Goal: Information Seeking & Learning: Learn about a topic

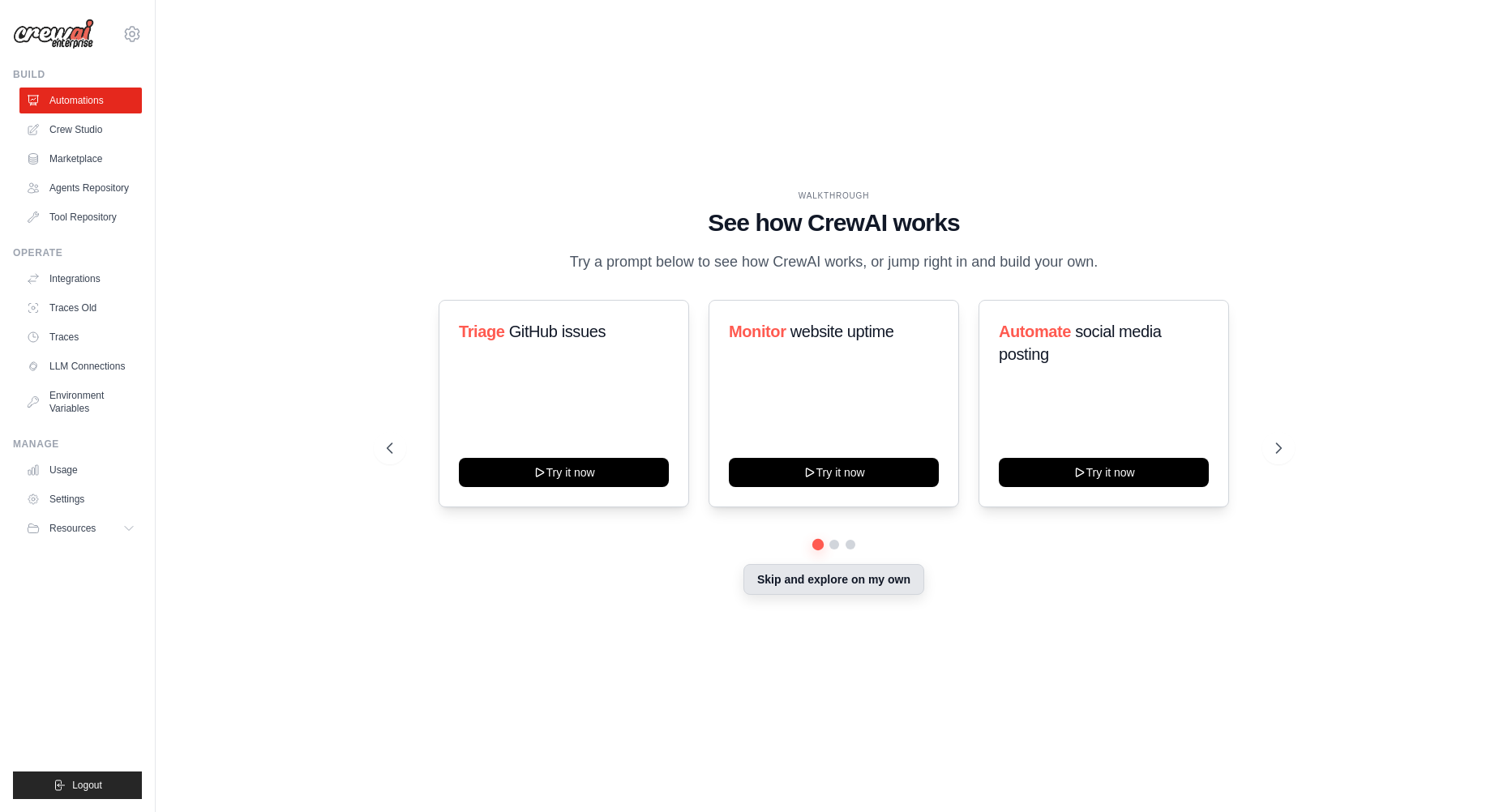
click at [854, 595] on button "Skip and explore on my own" at bounding box center [833, 579] width 180 height 31
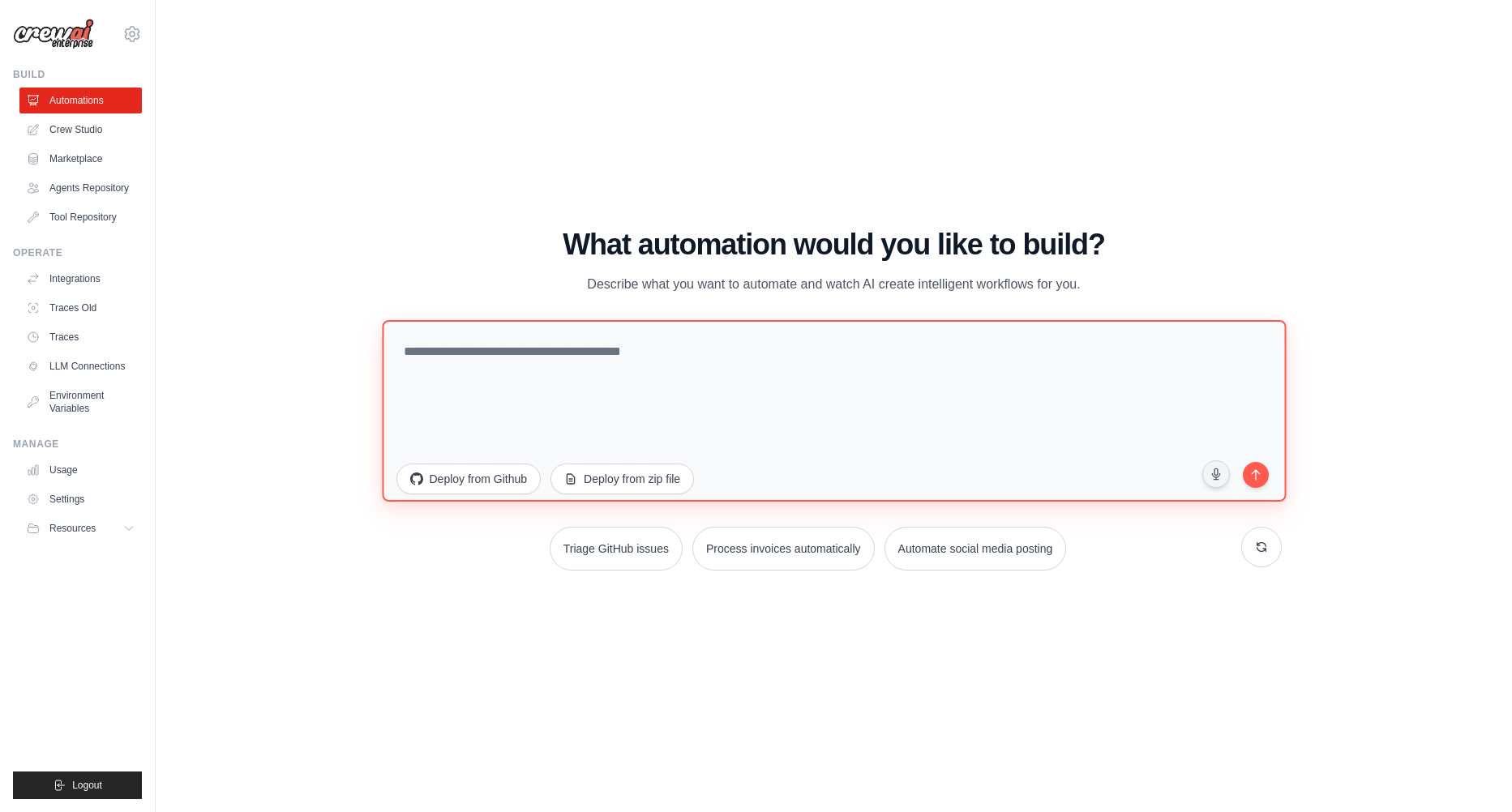
click at [577, 357] on textarea at bounding box center [834, 410] width 904 height 181
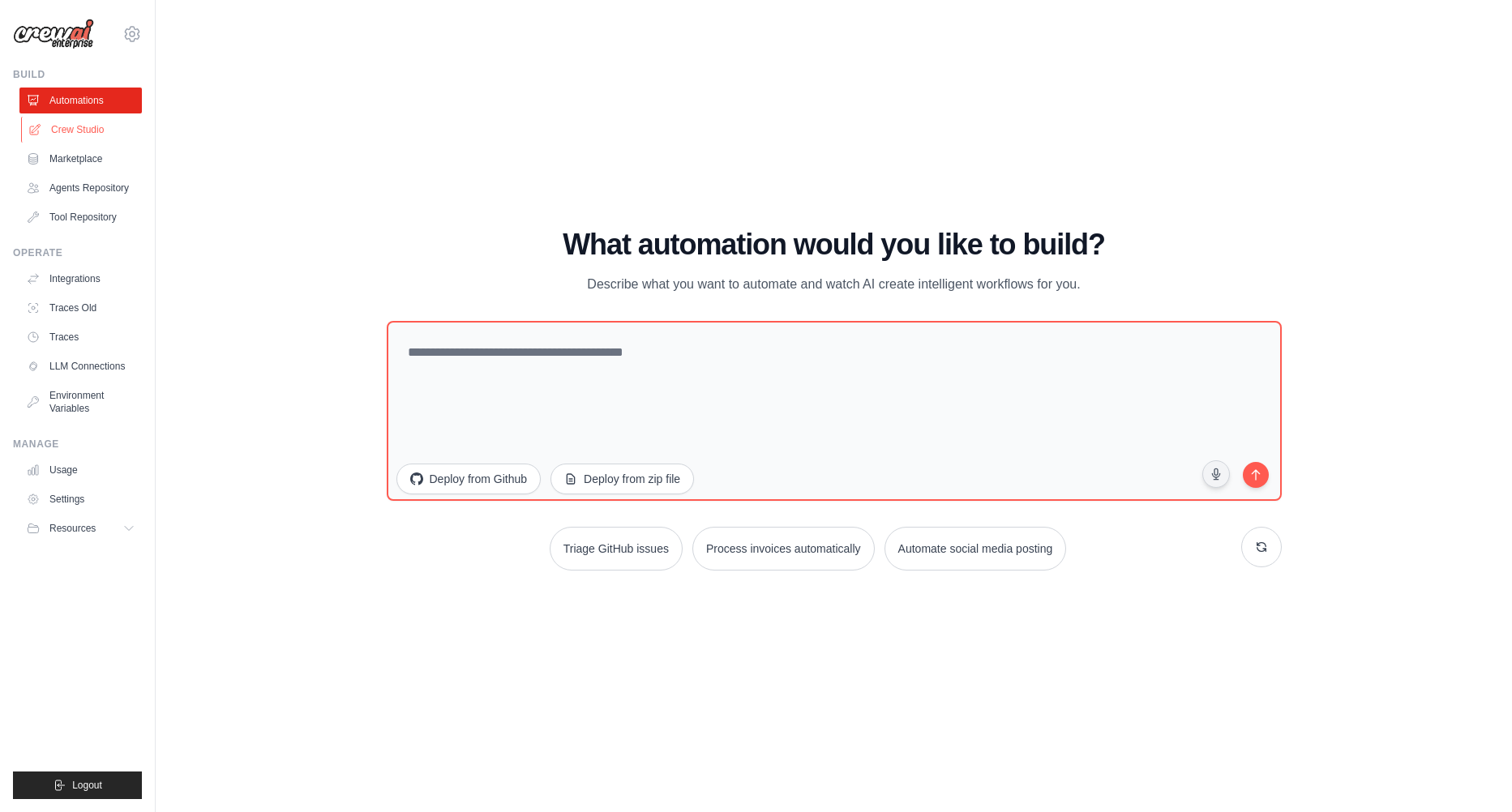
click at [96, 129] on link "Crew Studio" at bounding box center [83, 130] width 123 height 26
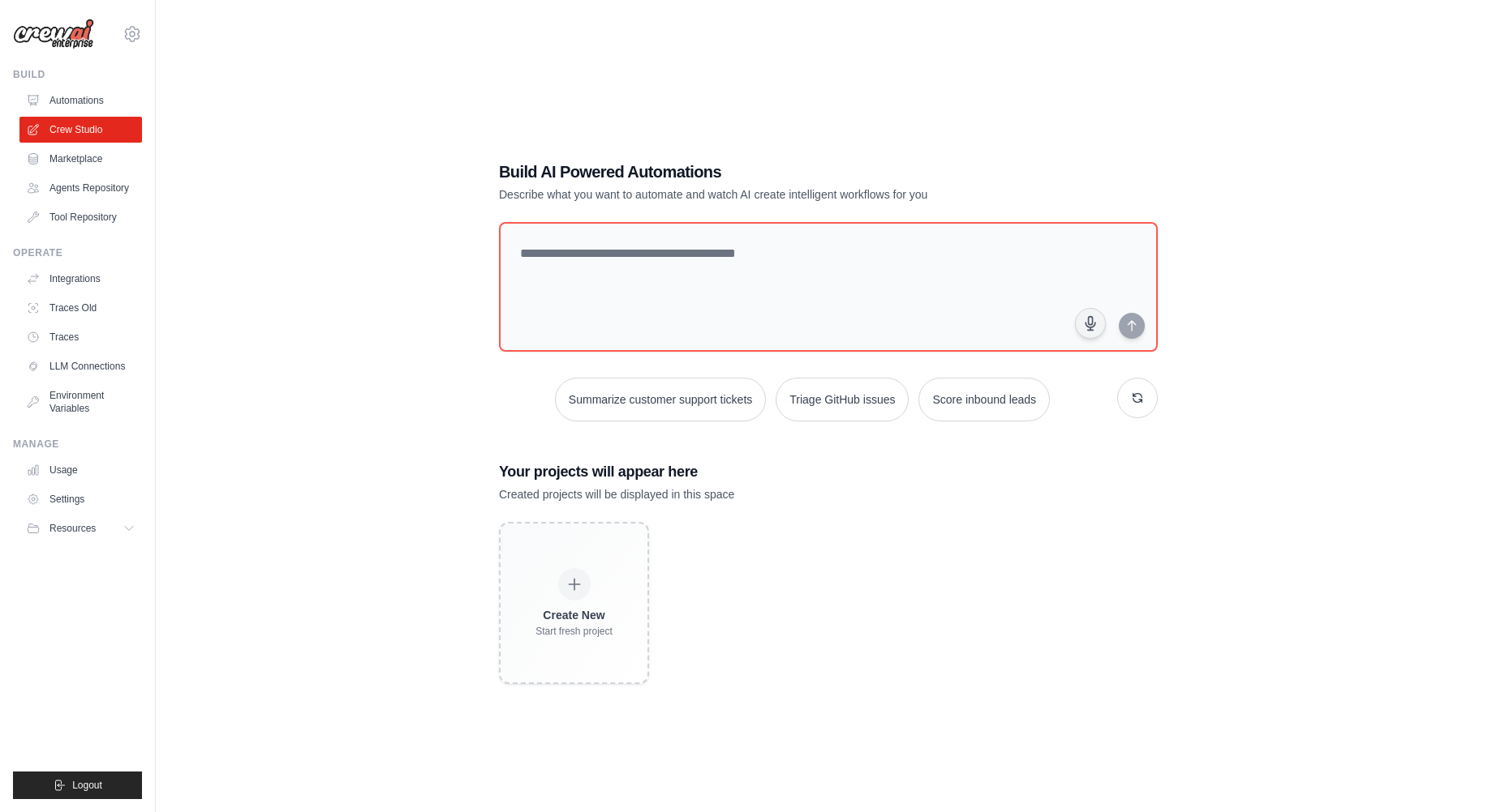
click at [92, 163] on link "Marketplace" at bounding box center [81, 159] width 123 height 26
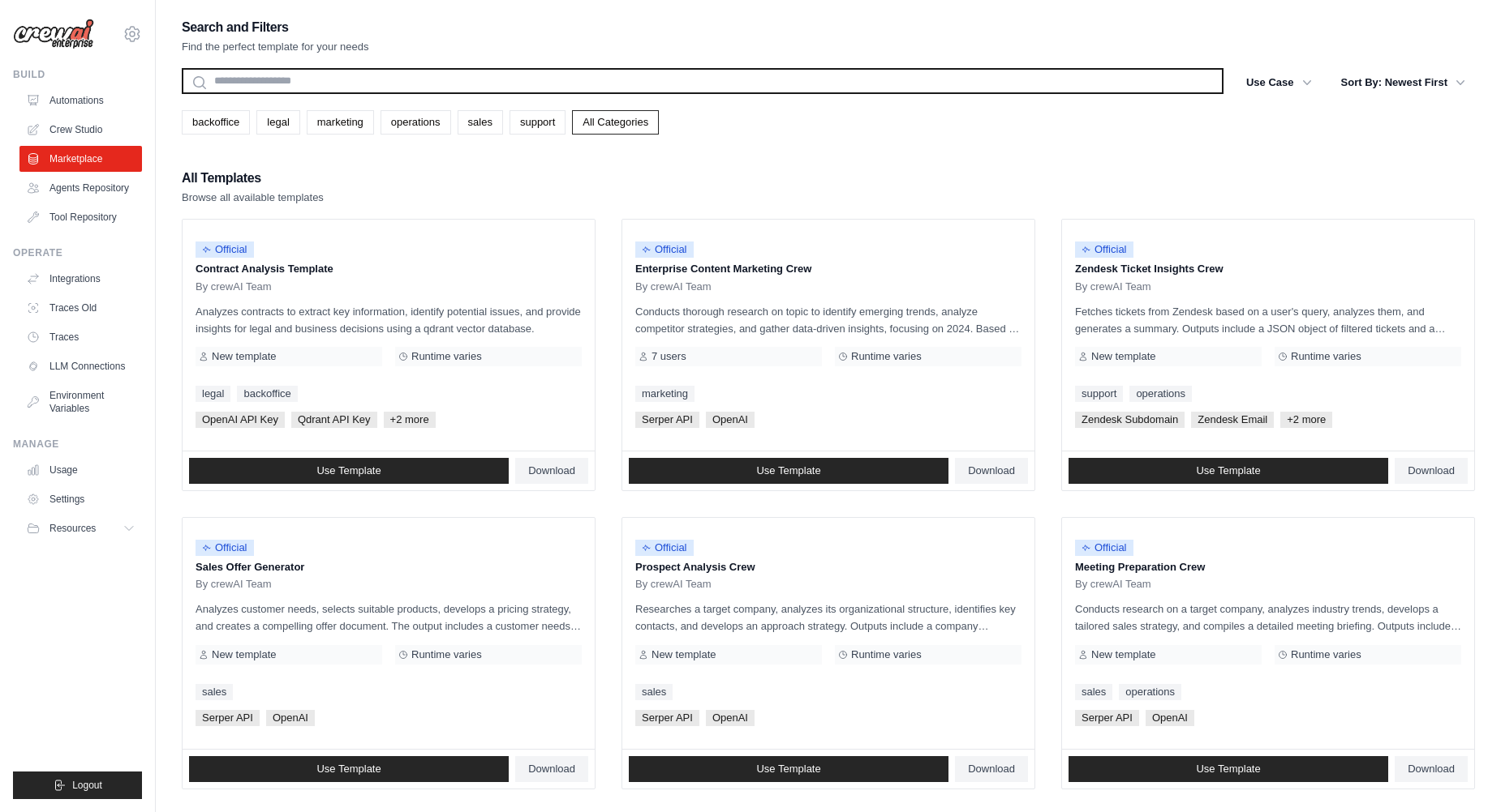
click at [286, 79] on input "text" at bounding box center [702, 81] width 1041 height 26
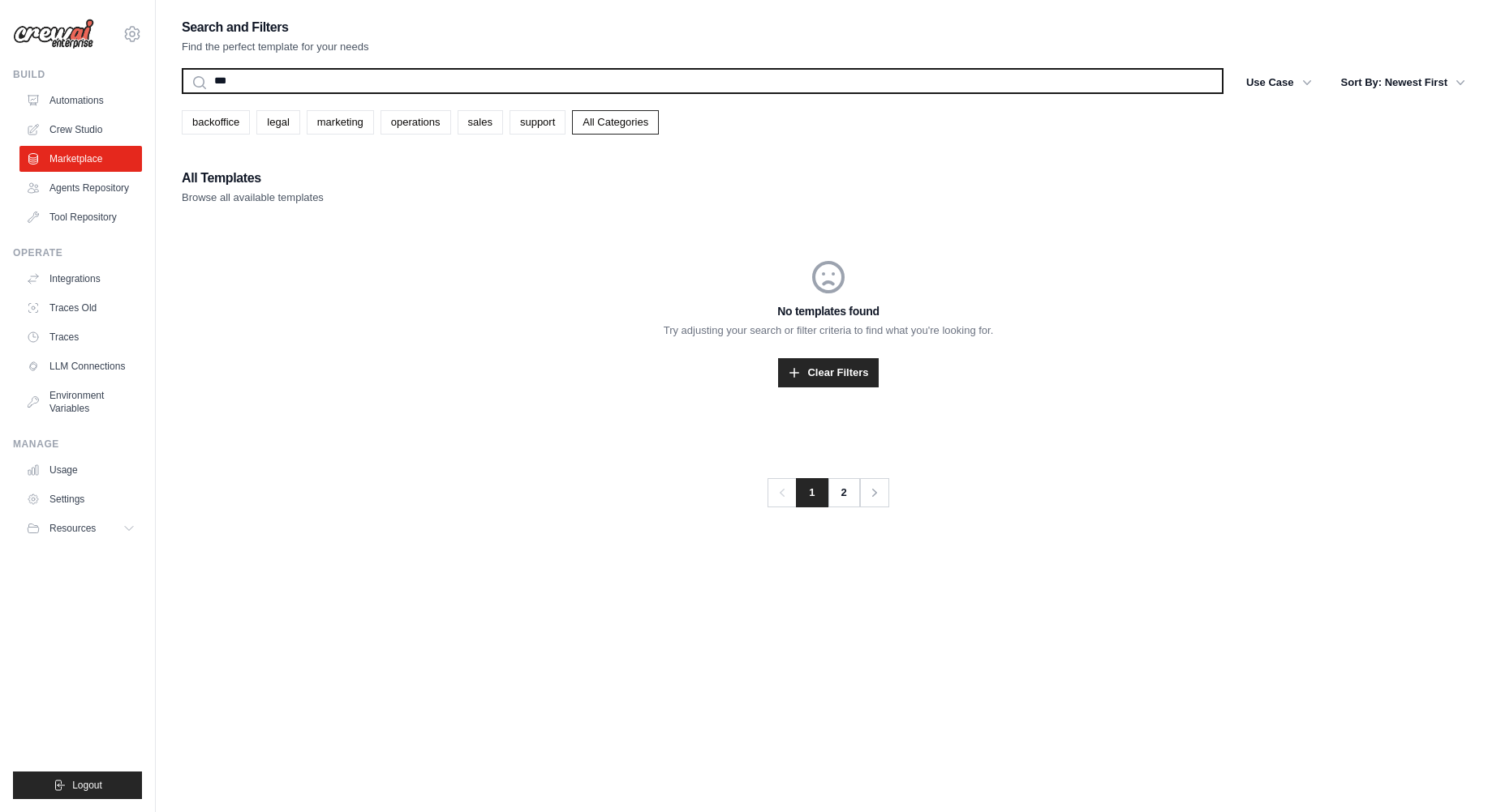
type input "***"
click at [181, 93] on button "Search" at bounding box center [181, 93] width 1 height 1
drag, startPoint x: 286, startPoint y: 79, endPoint x: 71, endPoint y: 66, distance: 215.4
click at [71, 66] on div "x1247897956@163.com Settings Build Automations" at bounding box center [750, 422] width 1501 height 845
drag, startPoint x: 301, startPoint y: 83, endPoint x: 145, endPoint y: 80, distance: 156.0
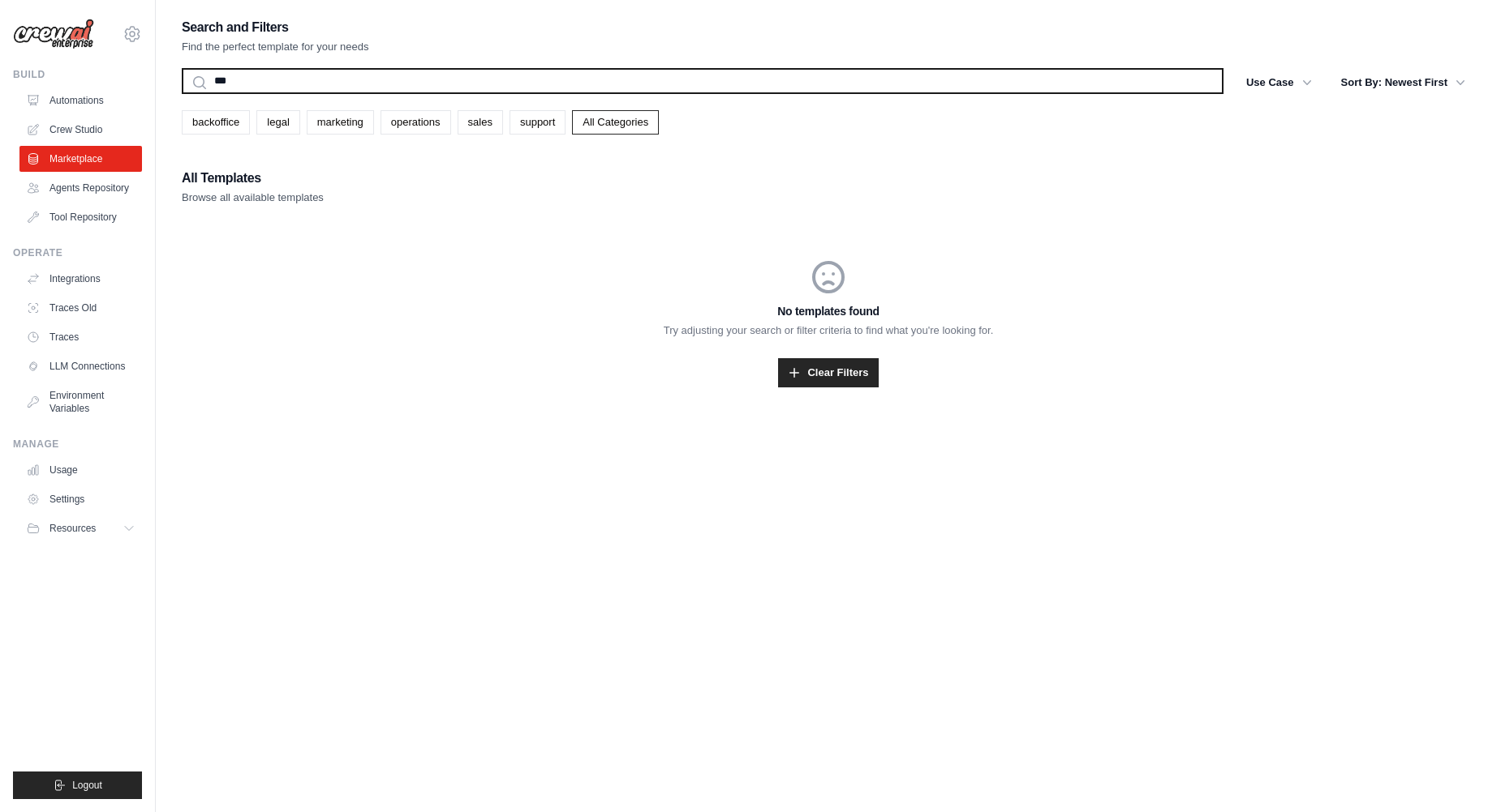
click at [145, 80] on div "x1247897956@163.com Settings Build Automations" at bounding box center [750, 422] width 1501 height 845
type input "******"
click at [181, 93] on button "Search" at bounding box center [181, 93] width 1 height 1
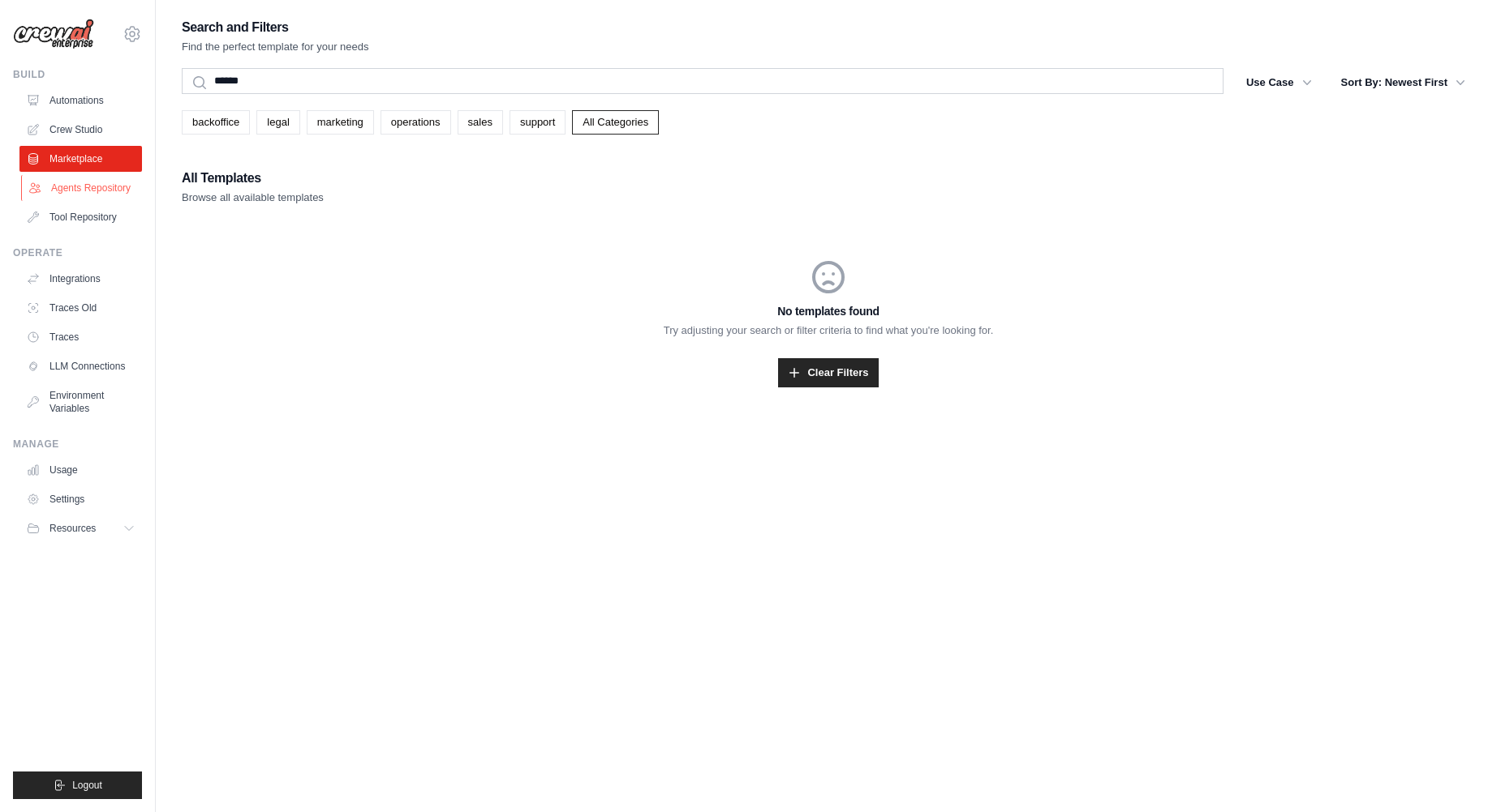
click at [68, 193] on link "Agents Repository" at bounding box center [83, 188] width 123 height 26
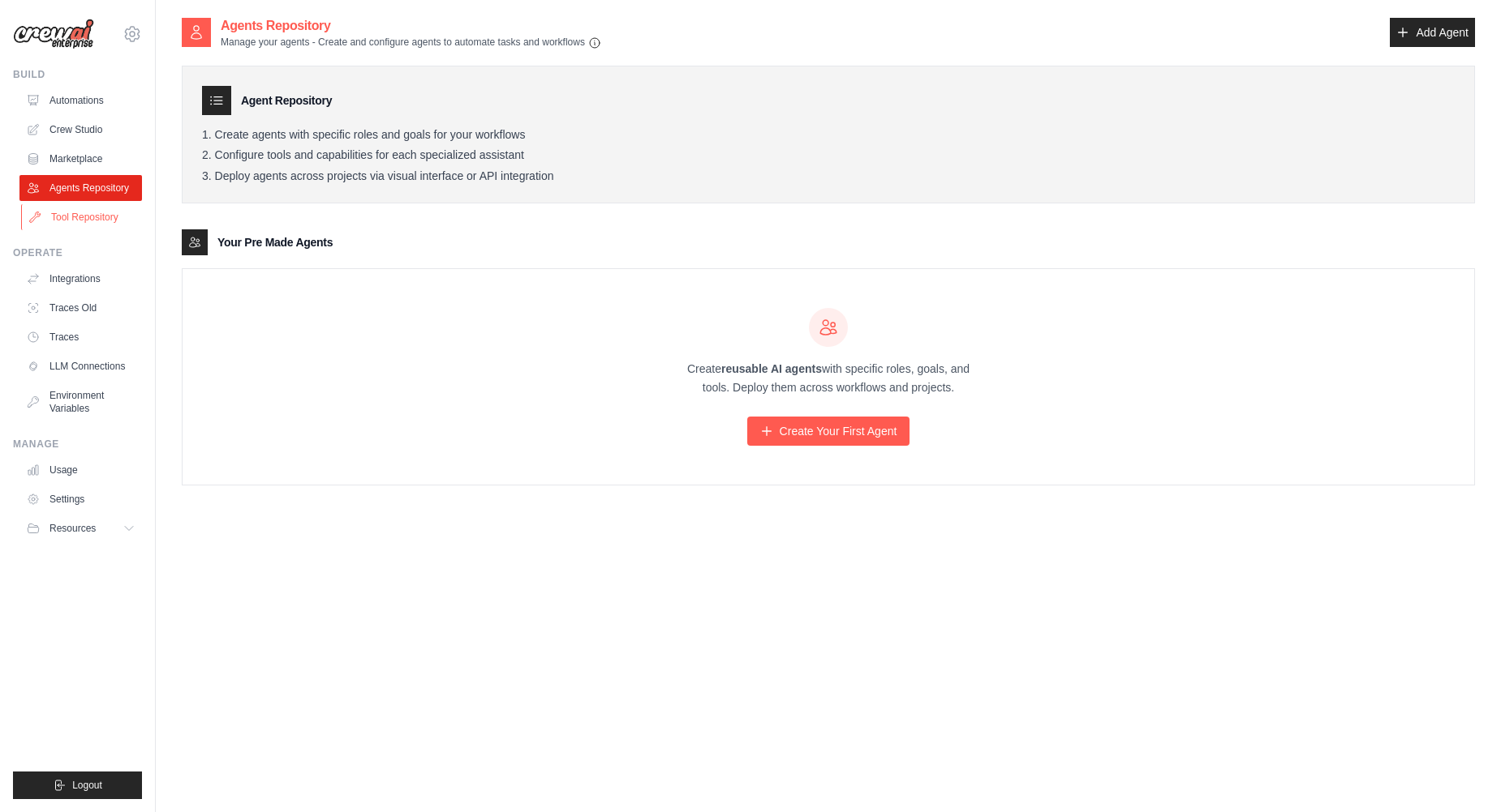
click at [73, 213] on link "Tool Repository" at bounding box center [83, 218] width 123 height 26
